Goal: Communication & Community: Ask a question

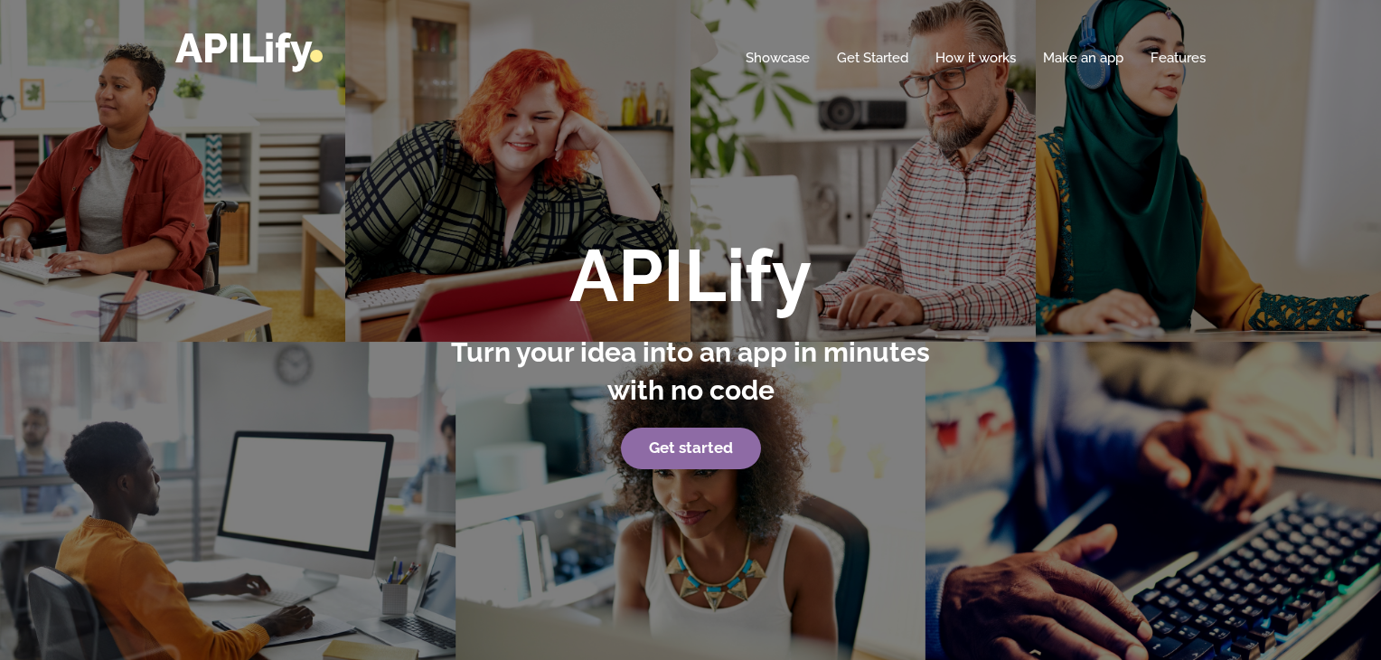
click at [681, 450] on strong "Get started" at bounding box center [691, 447] width 84 height 18
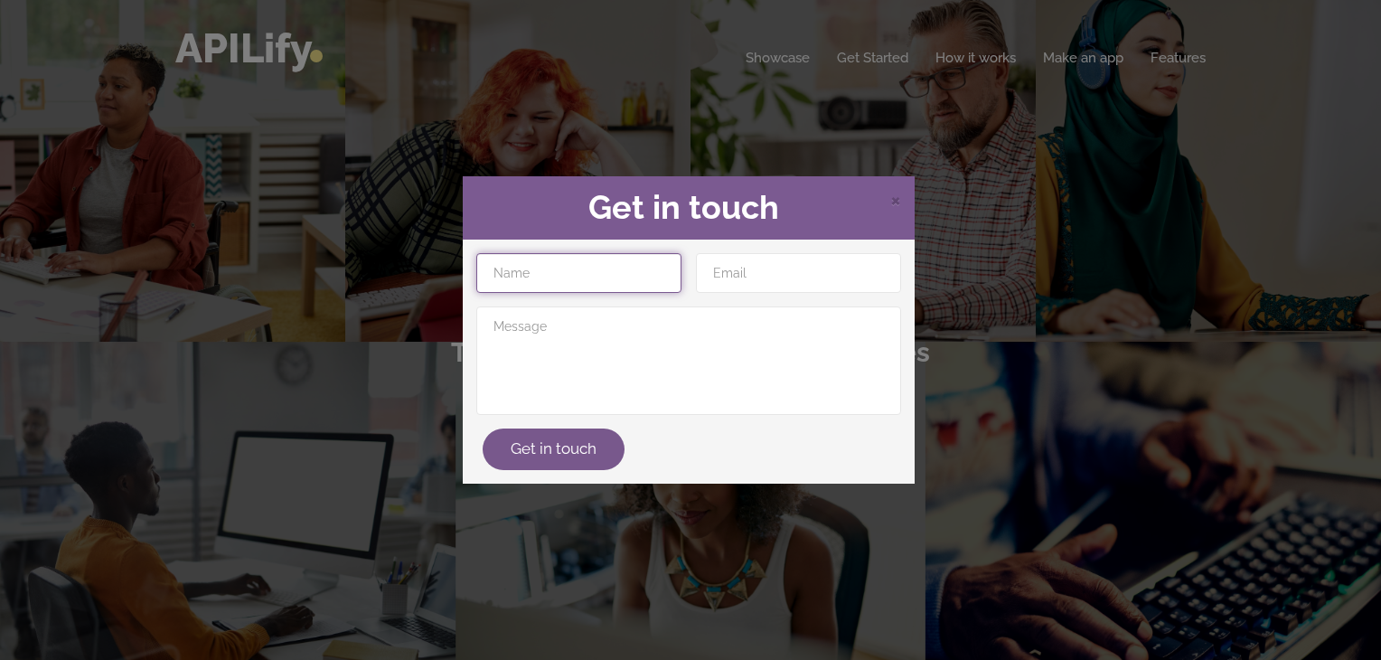
click at [615, 266] on input "text" at bounding box center [578, 273] width 205 height 40
type input "J"
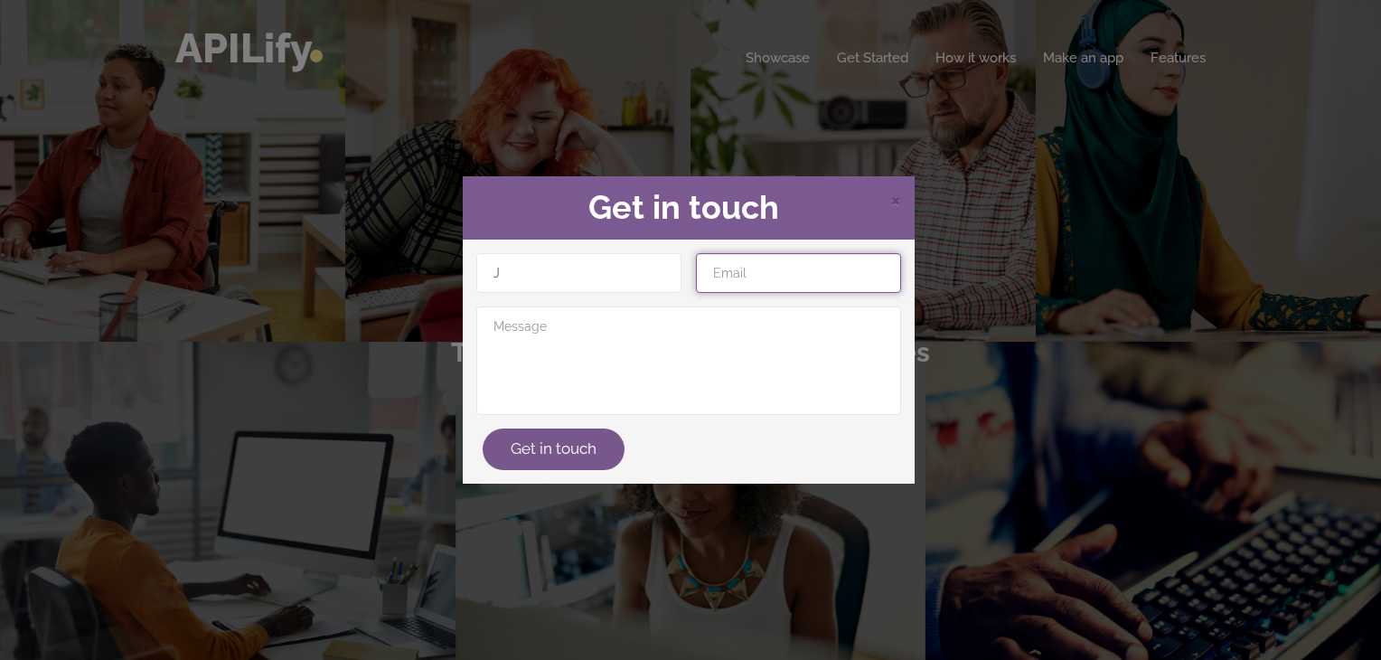
click at [758, 283] on input "email" at bounding box center [798, 273] width 205 height 40
click at [939, 224] on div "× Get in touch J Get in touch" at bounding box center [690, 330] width 1381 height 660
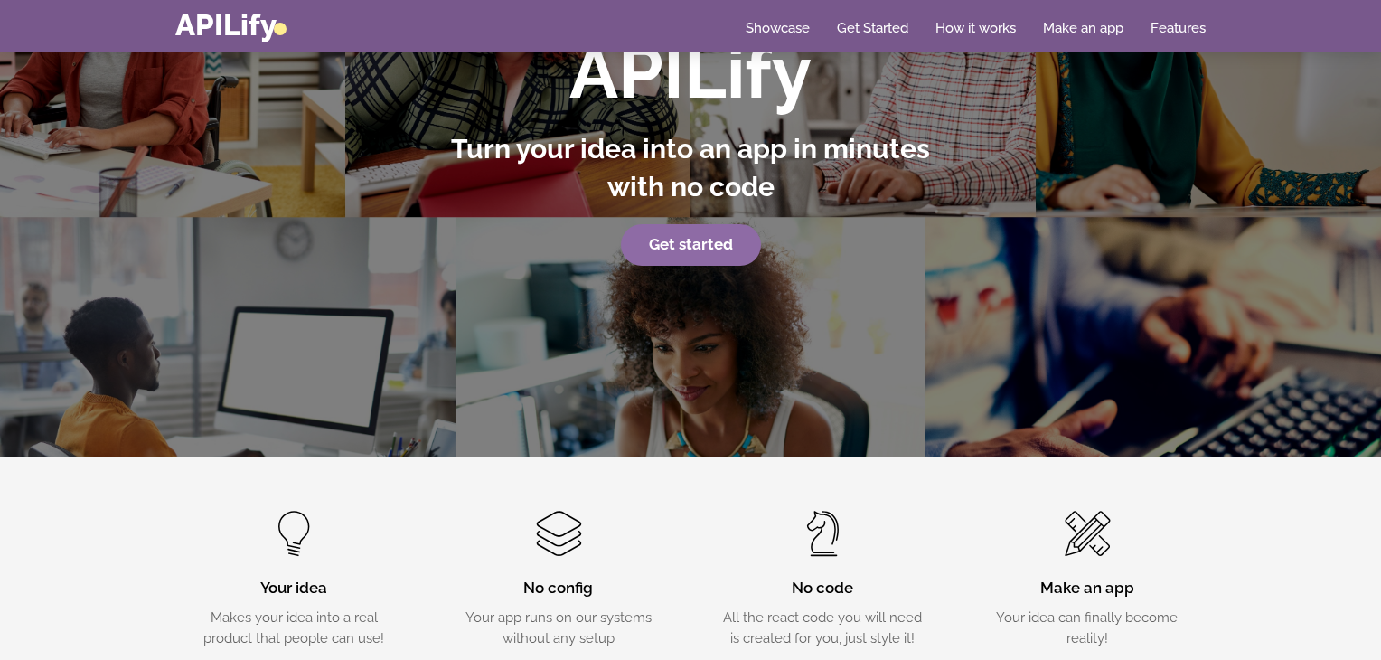
scroll to position [197, 0]
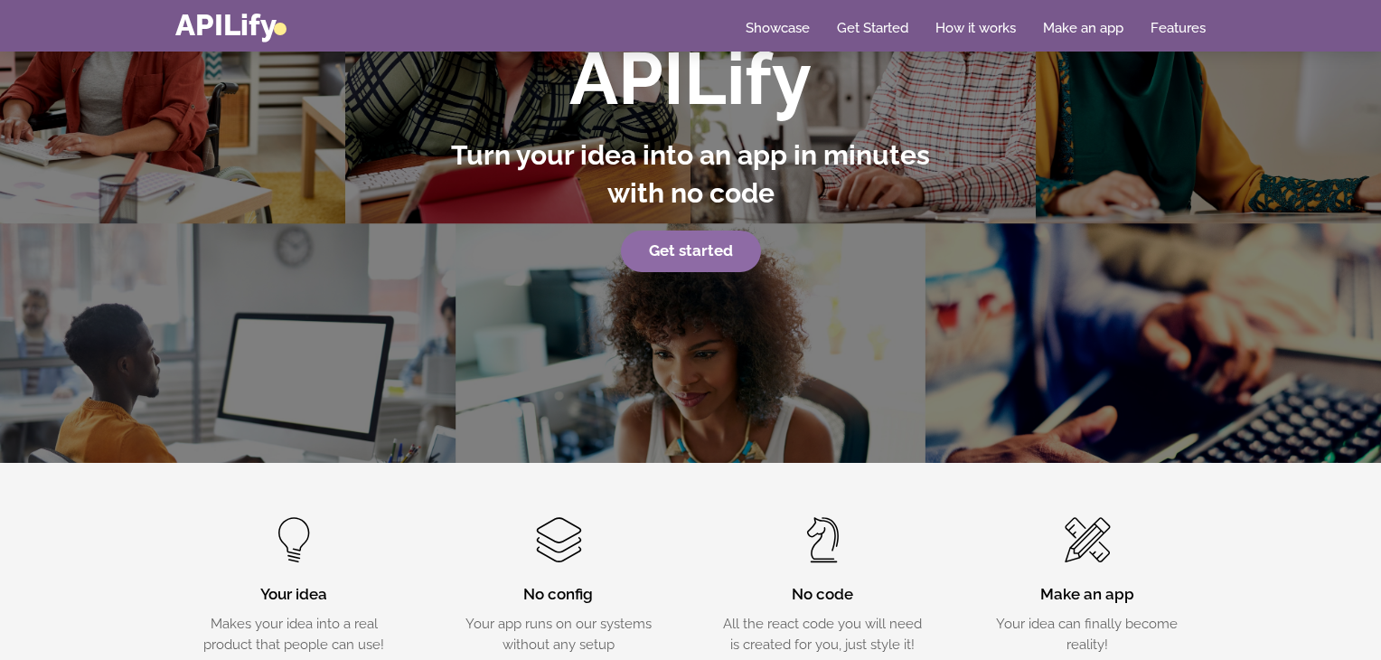
click at [672, 260] on link "Get started" at bounding box center [691, 251] width 140 height 42
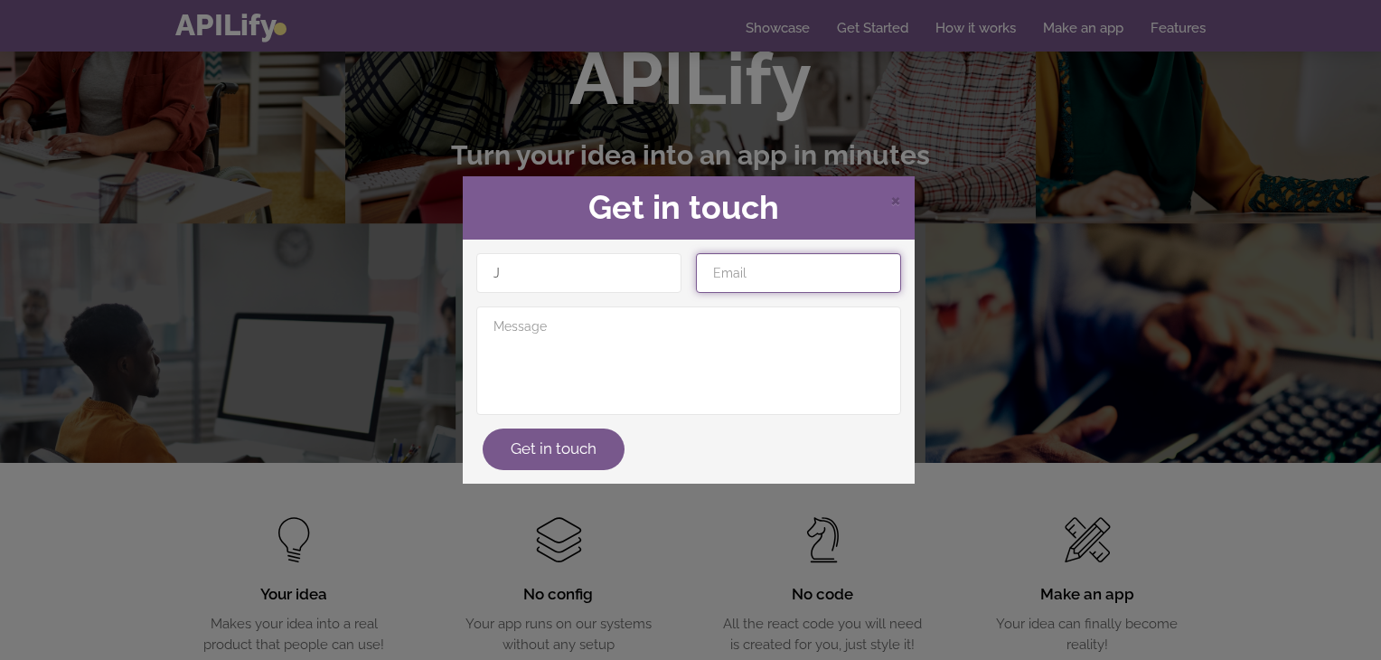
click at [745, 274] on input "email" at bounding box center [798, 273] width 205 height 40
type input "[EMAIL_ADDRESS][DOMAIN_NAME]"
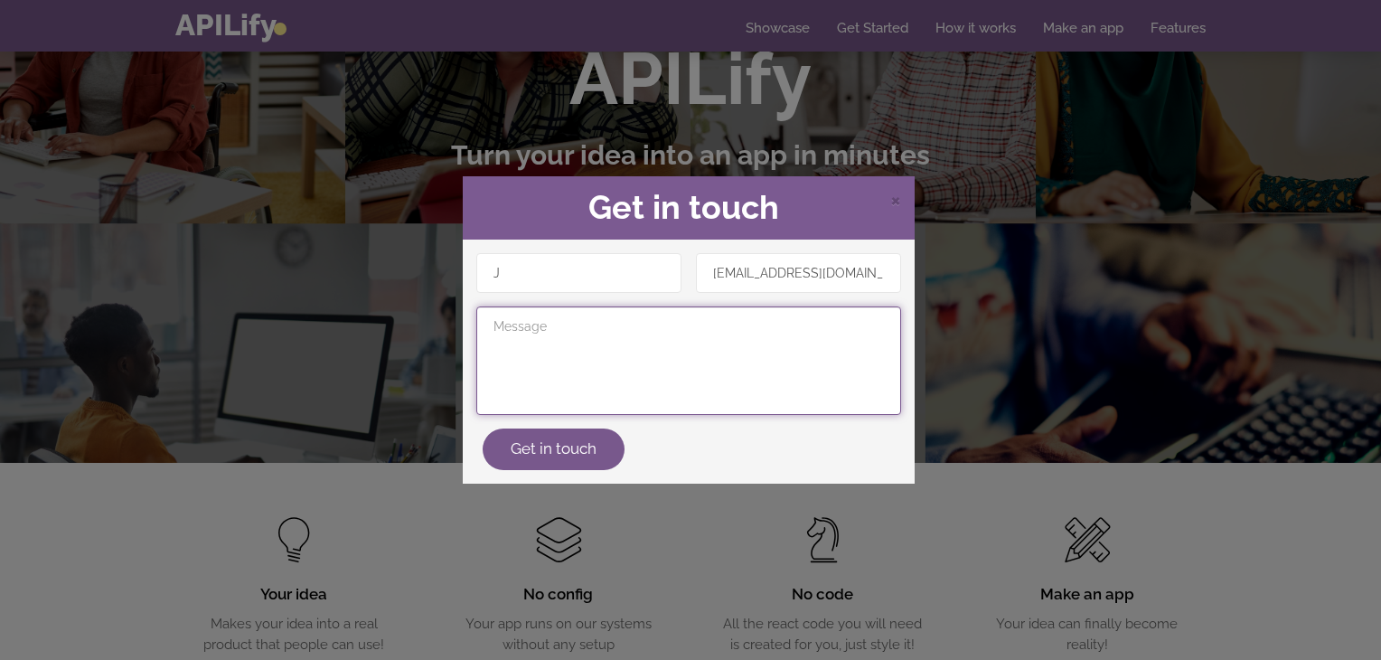
click at [672, 362] on textarea at bounding box center [688, 360] width 425 height 108
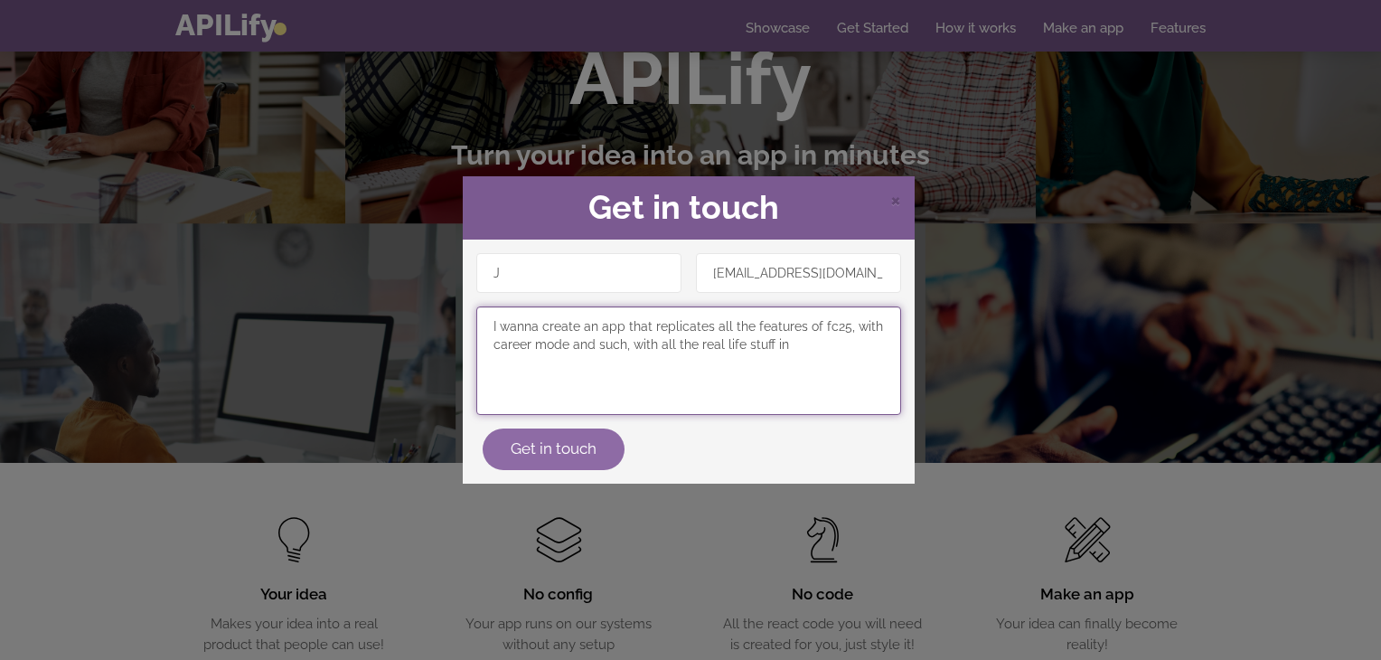
type textarea "I wanna create an app that replicates all the features of fc25, with career mod…"
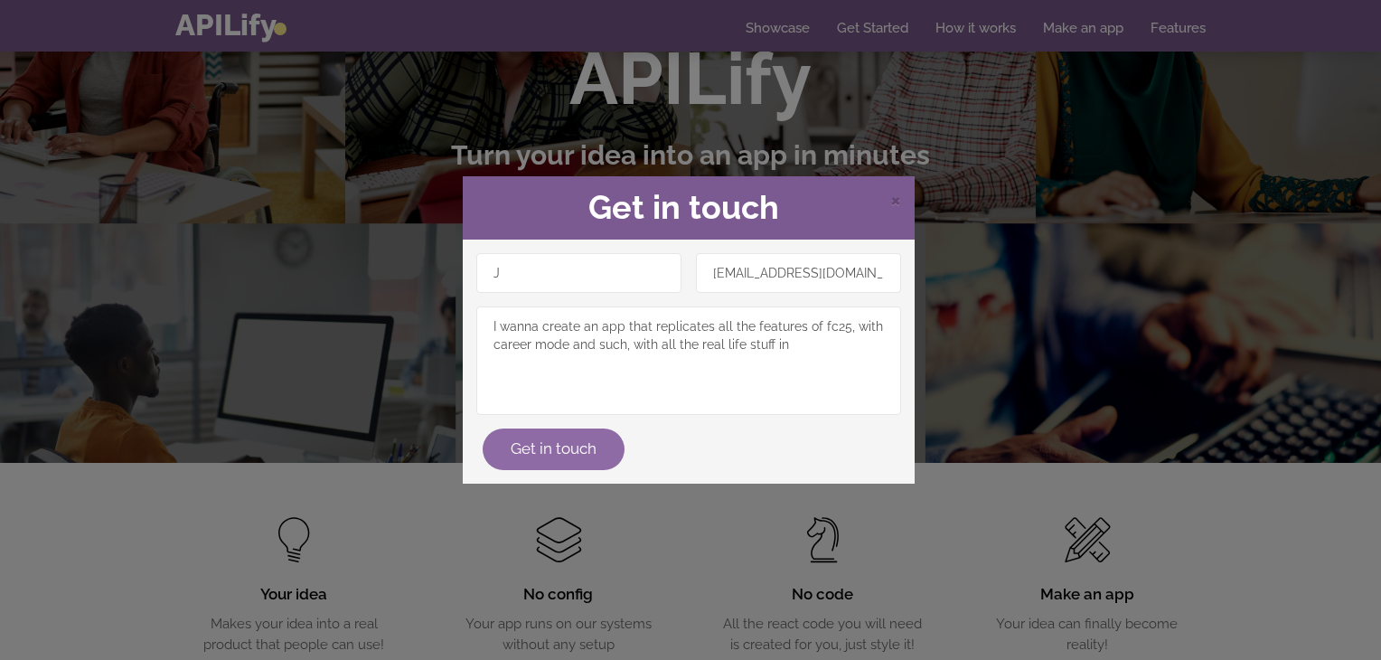
click at [561, 448] on button "Get in touch" at bounding box center [554, 449] width 142 height 42
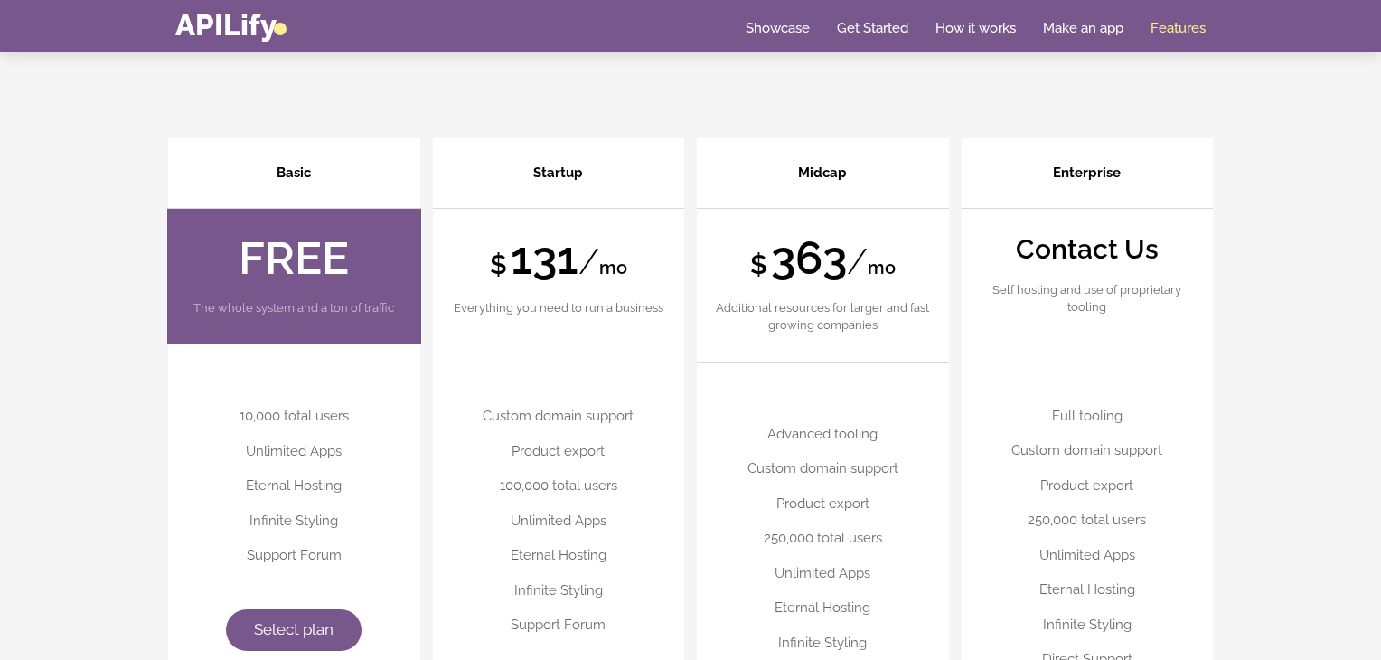
scroll to position [4526, 0]
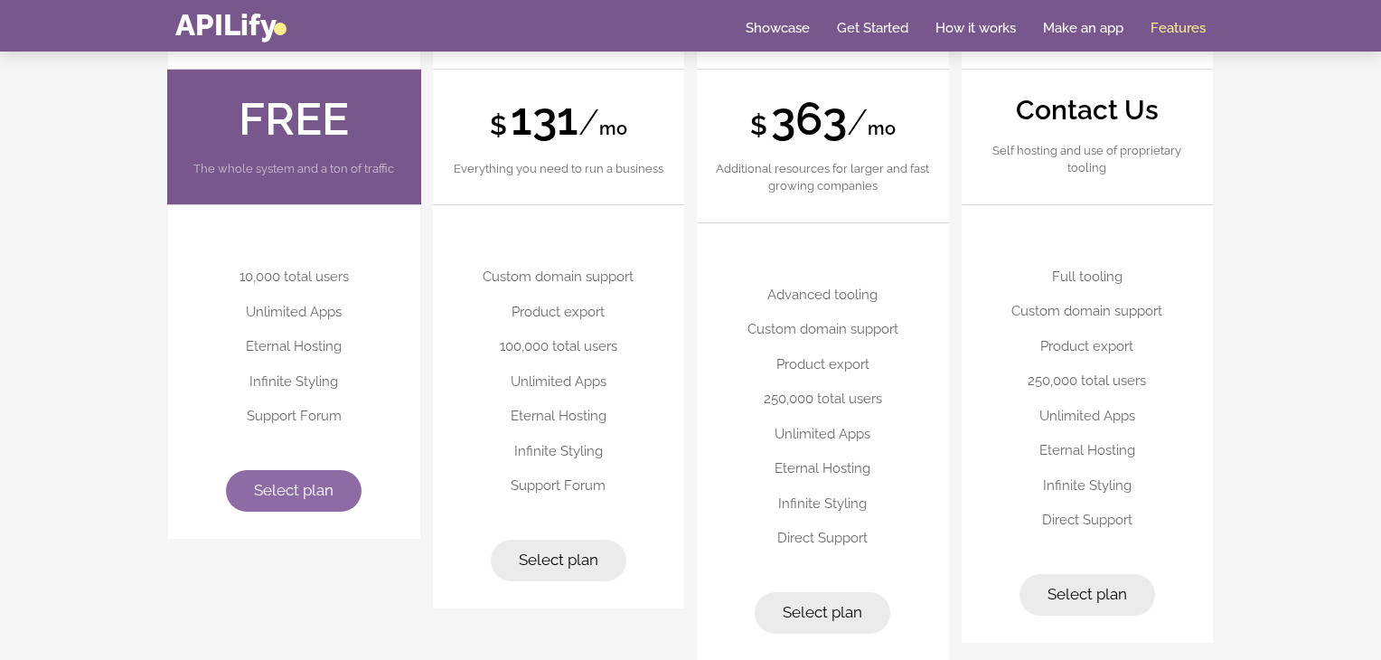
click at [296, 492] on span "Select plan" at bounding box center [294, 490] width 80 height 18
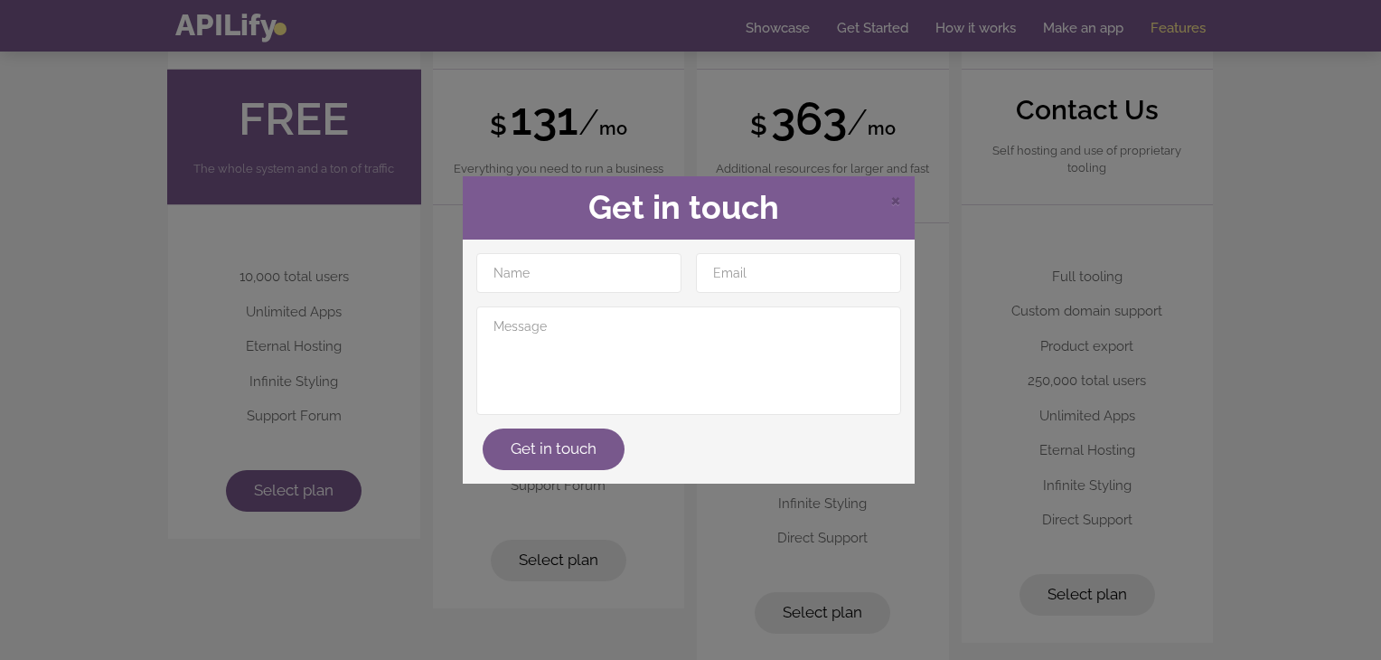
click at [1305, 200] on div "× Get in touch Get in touch" at bounding box center [690, 330] width 1381 height 660
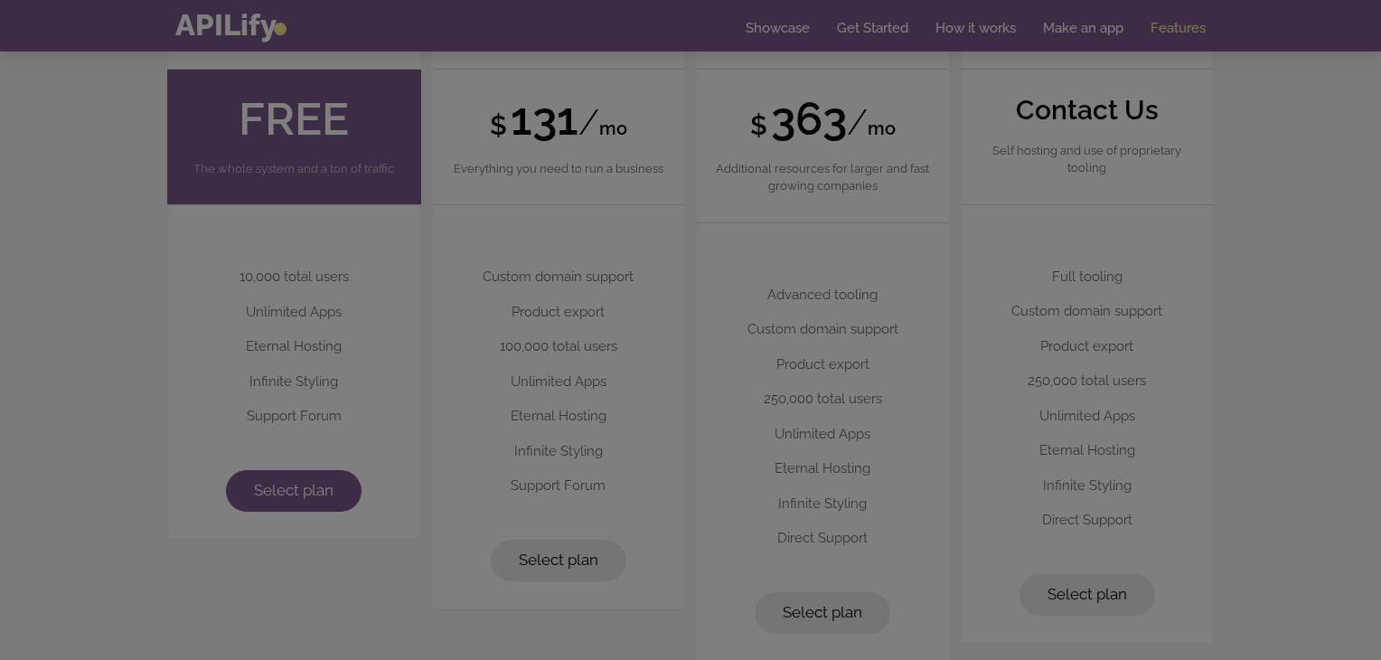
click at [1305, 200] on div "× Get in touch Get in touch" at bounding box center [690, 330] width 1381 height 660
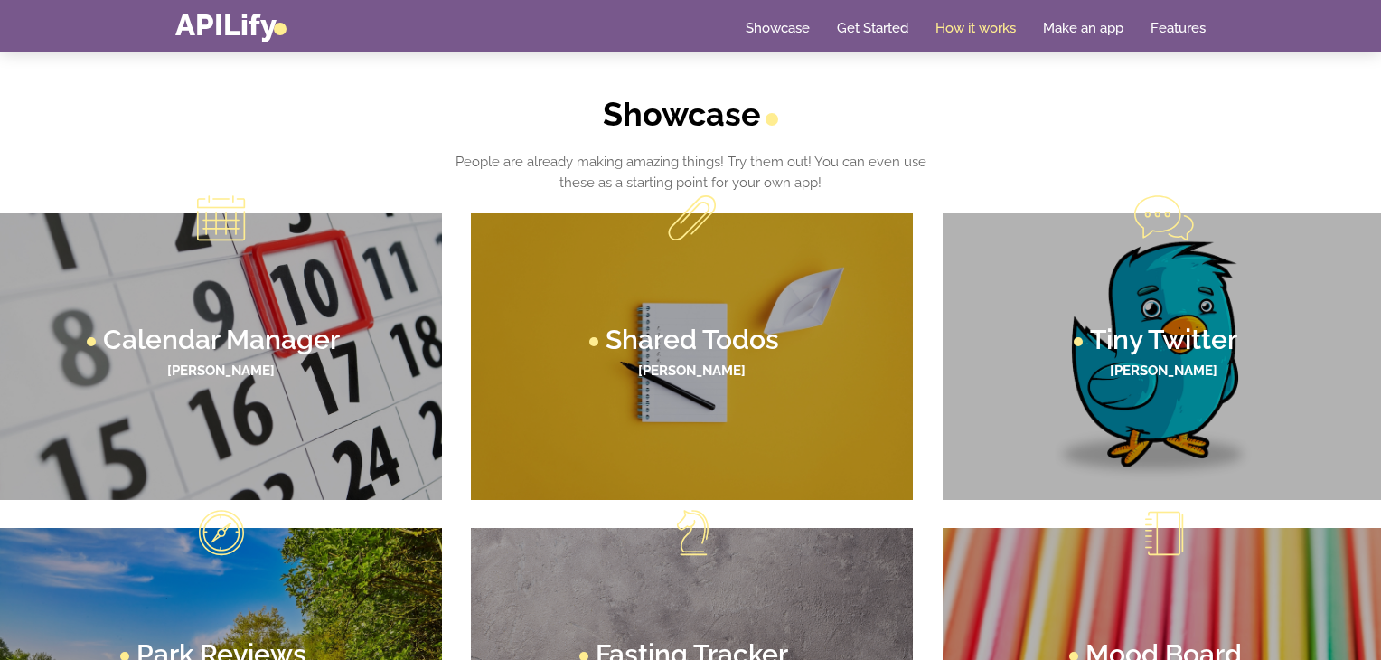
scroll to position [502, 0]
